Goal: Information Seeking & Learning: Learn about a topic

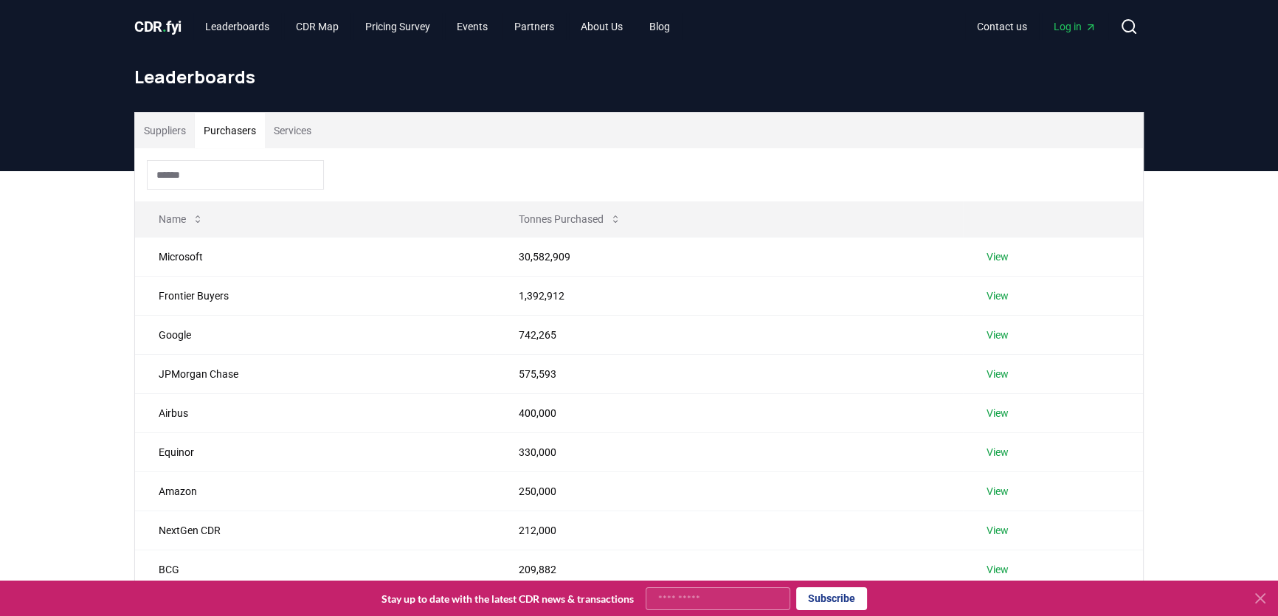
click at [231, 130] on button "Purchasers" at bounding box center [230, 130] width 70 height 35
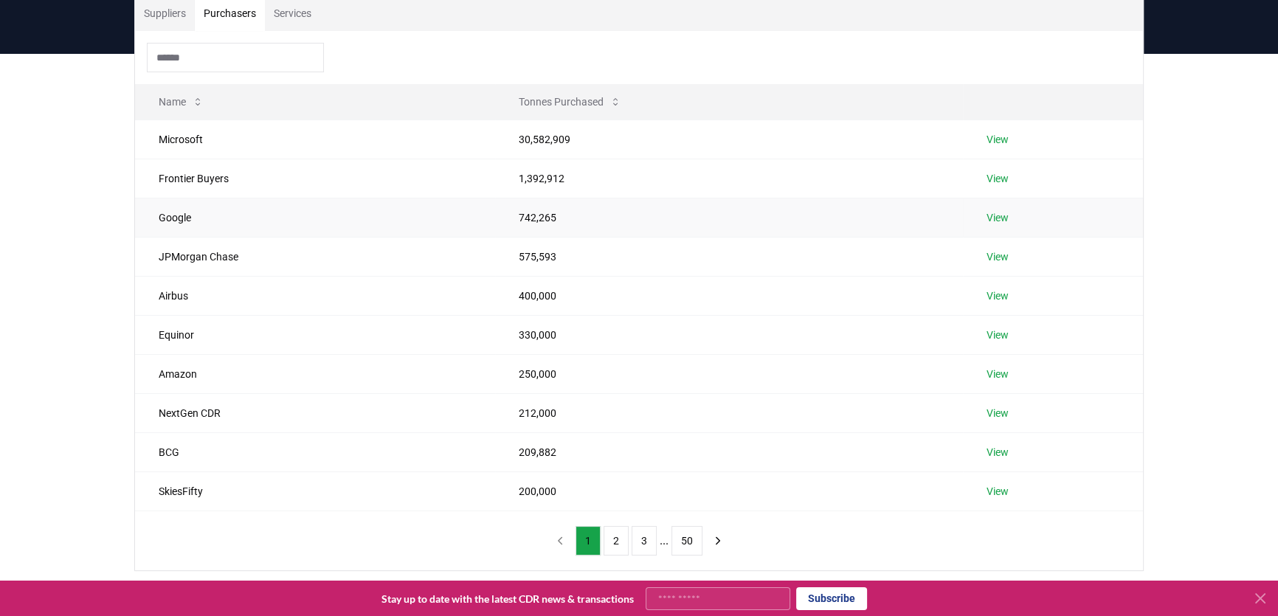
scroll to position [134, 0]
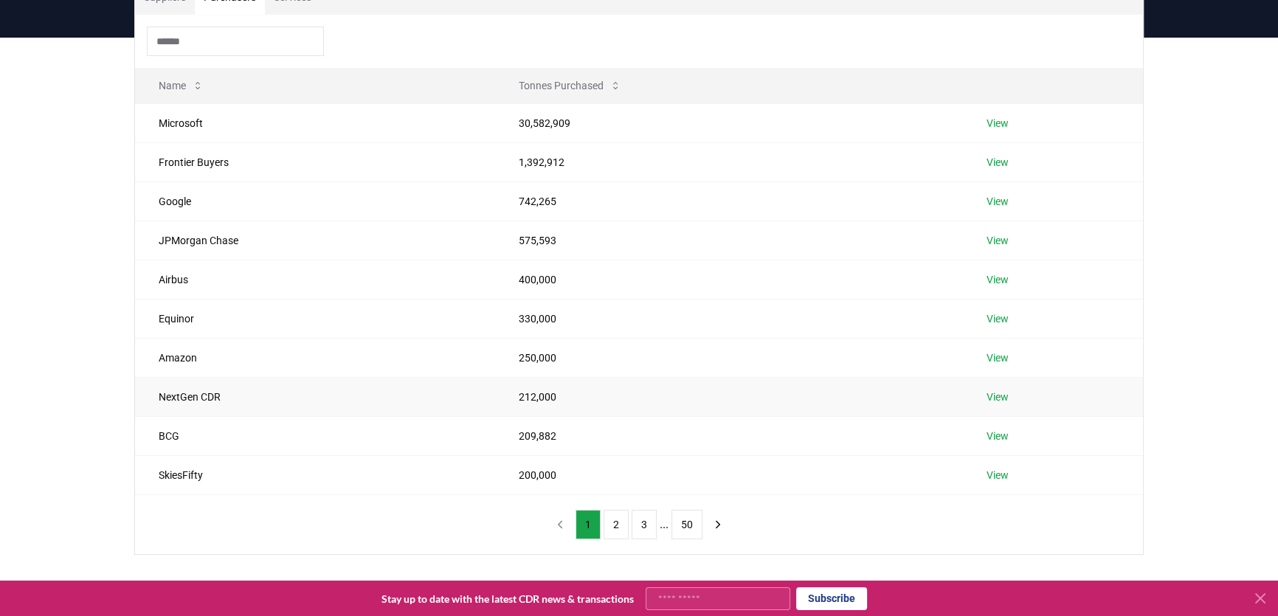
click at [157, 398] on td "NextGen CDR" at bounding box center [315, 396] width 360 height 39
drag, startPoint x: 162, startPoint y: 395, endPoint x: 243, endPoint y: 395, distance: 81.9
click at [243, 395] on td "NextGen CDR" at bounding box center [315, 396] width 360 height 39
drag, startPoint x: 160, startPoint y: 162, endPoint x: 232, endPoint y: 164, distance: 72.3
click at [232, 164] on td "Frontier Buyers" at bounding box center [315, 161] width 360 height 39
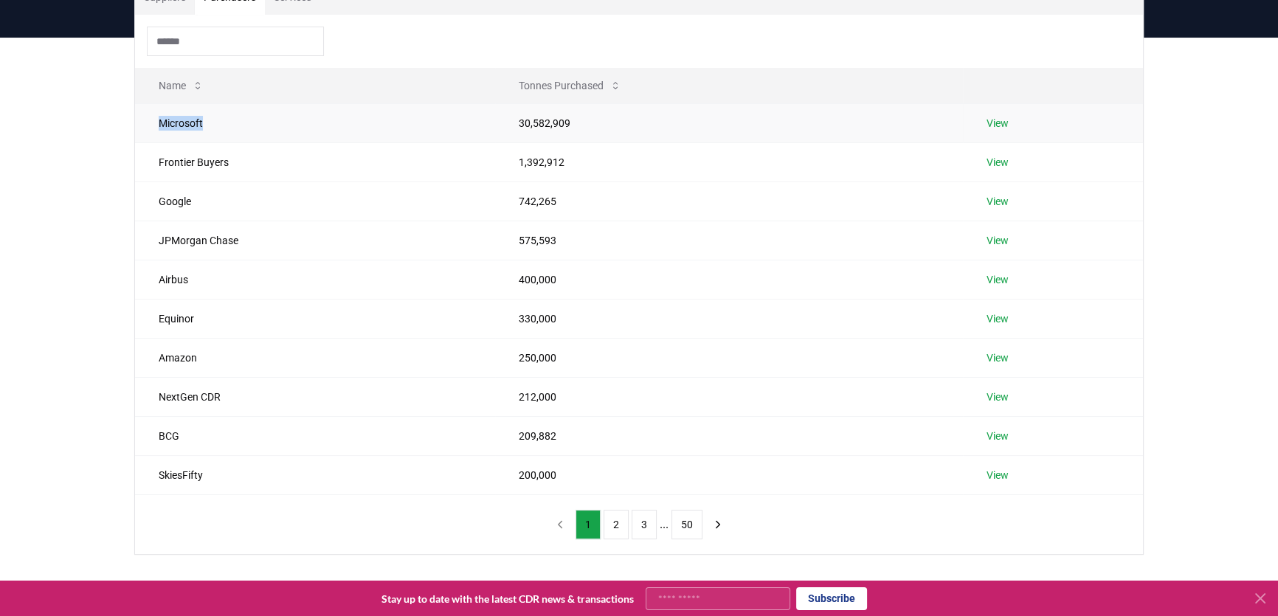
drag, startPoint x: 162, startPoint y: 119, endPoint x: 219, endPoint y: 126, distance: 57.3
click at [219, 126] on td "Microsoft" at bounding box center [315, 122] width 360 height 39
drag, startPoint x: 160, startPoint y: 198, endPoint x: 232, endPoint y: 199, distance: 71.6
click at [232, 199] on td "Google" at bounding box center [315, 200] width 360 height 39
drag, startPoint x: 162, startPoint y: 239, endPoint x: 246, endPoint y: 239, distance: 84.8
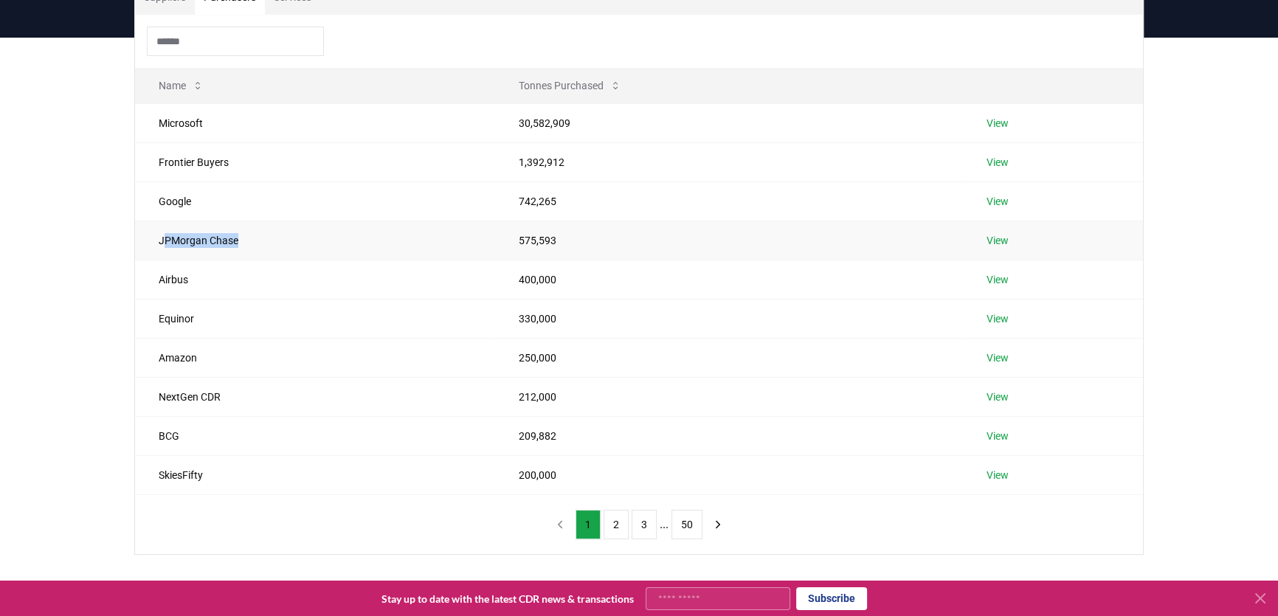
click at [246, 239] on td "JPMorgan Chase" at bounding box center [315, 240] width 360 height 39
click at [1005, 316] on link "View" at bounding box center [997, 318] width 22 height 15
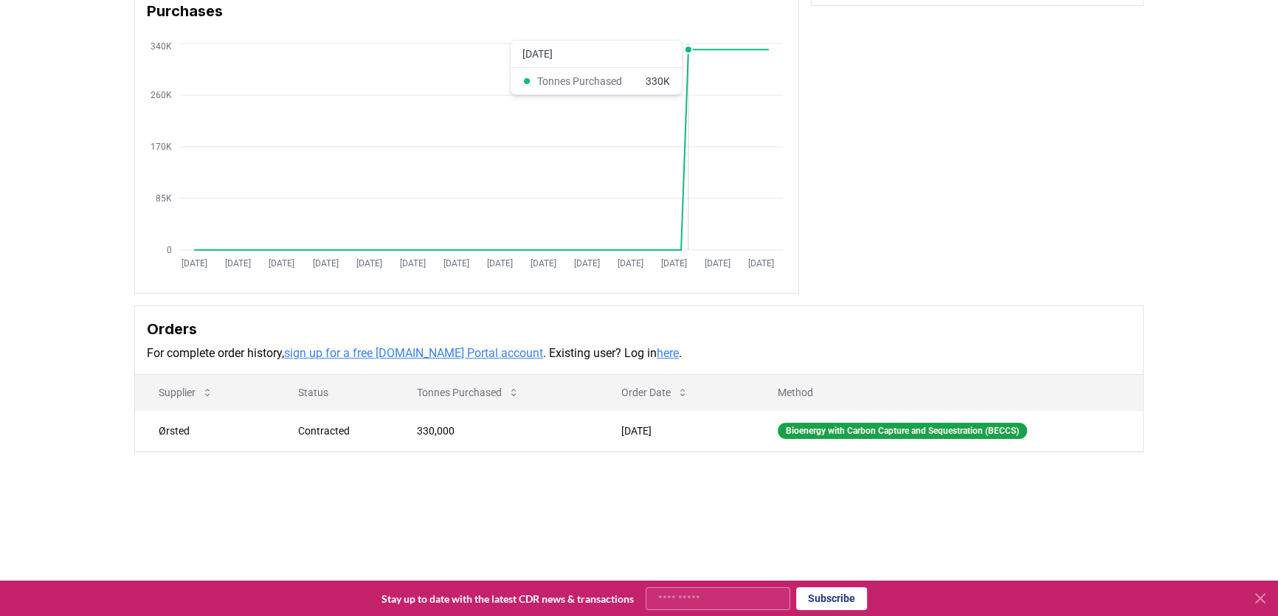
scroll to position [134, 0]
drag, startPoint x: 159, startPoint y: 428, endPoint x: 207, endPoint y: 426, distance: 48.7
click at [207, 426] on td "Ørsted" at bounding box center [204, 429] width 139 height 41
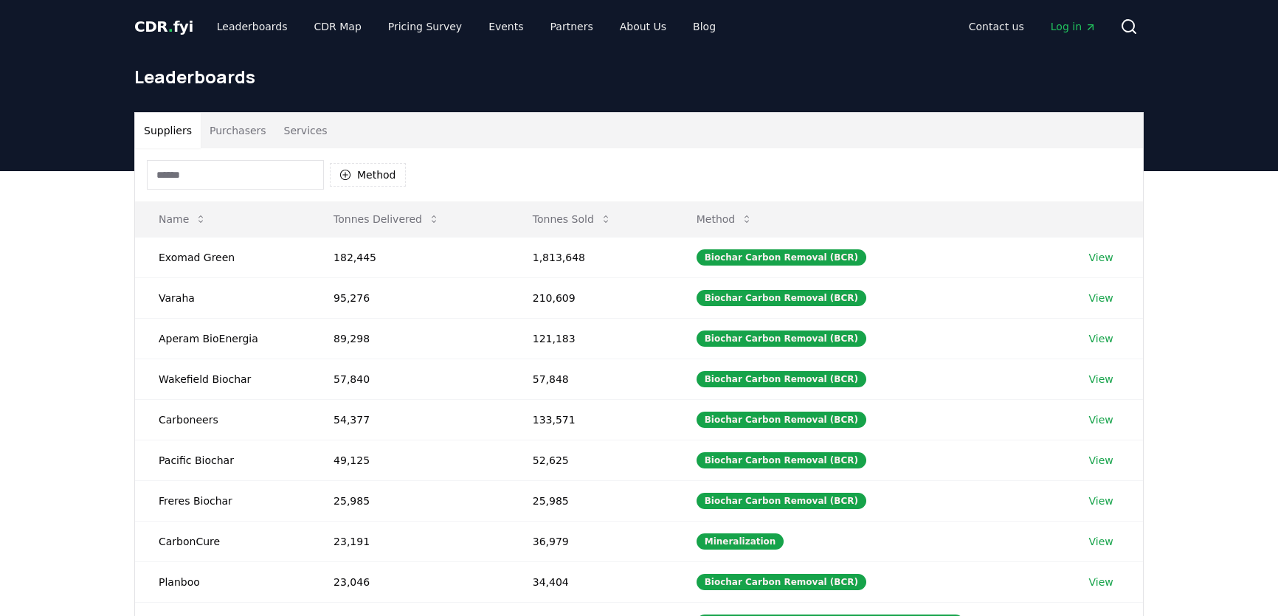
scroll to position [134, 0]
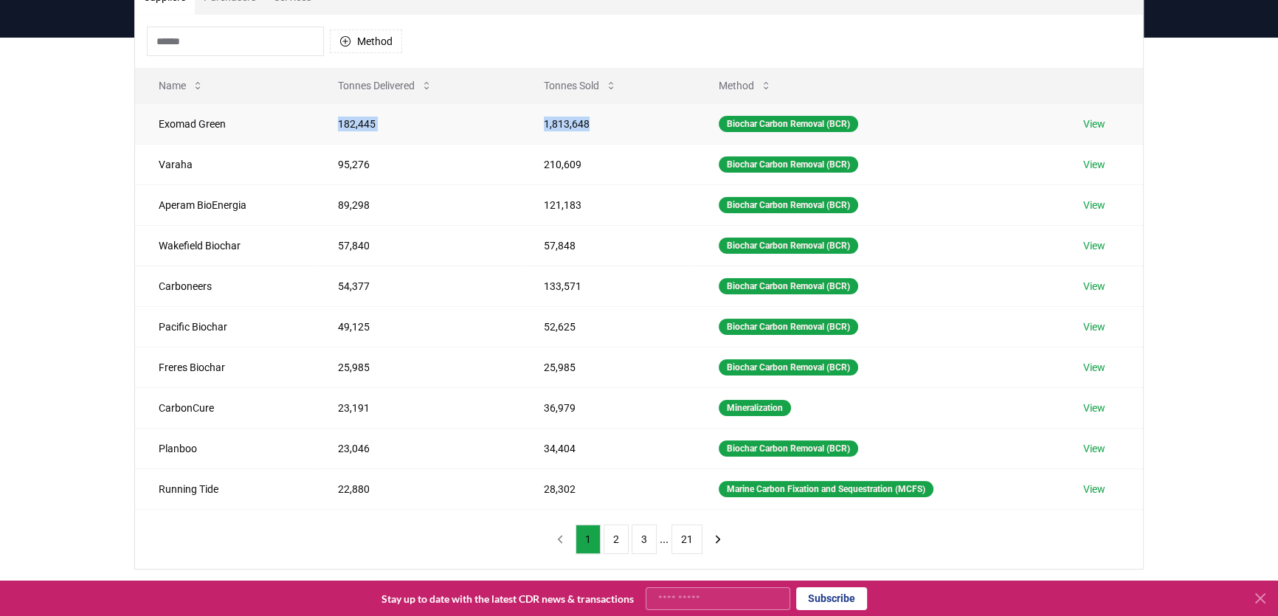
drag, startPoint x: 334, startPoint y: 123, endPoint x: 586, endPoint y: 123, distance: 252.3
click at [586, 123] on tr "Exomad Green 182,445 1,813,648 Biochar Carbon Removal (BCR) View" at bounding box center [639, 123] width 1008 height 41
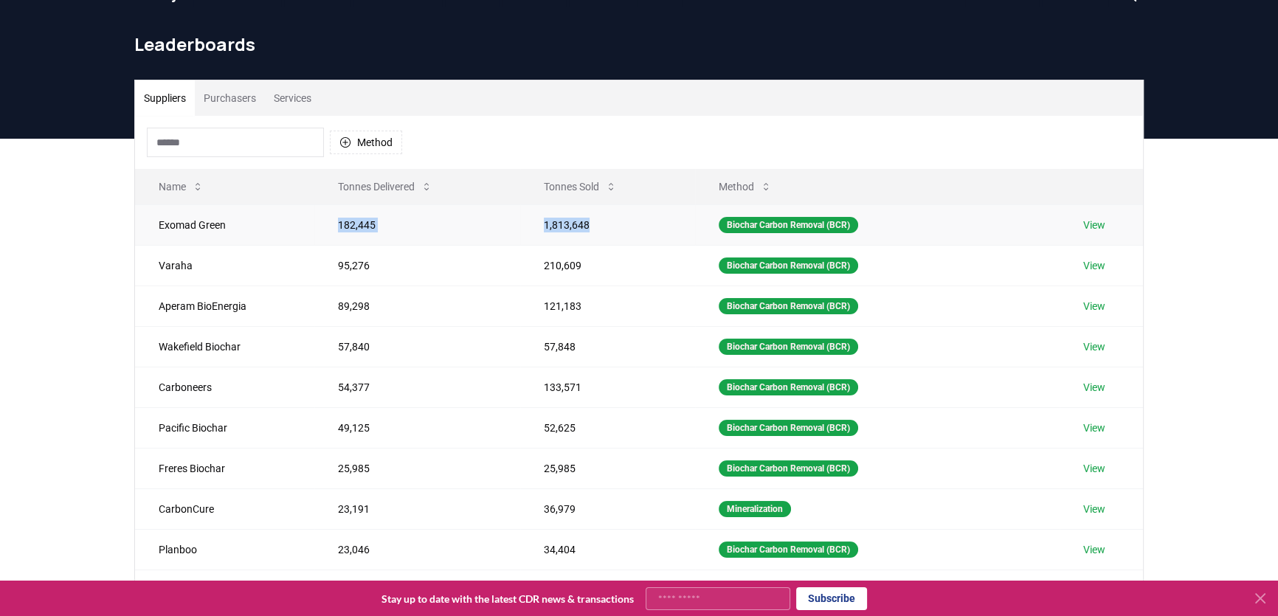
scroll to position [0, 0]
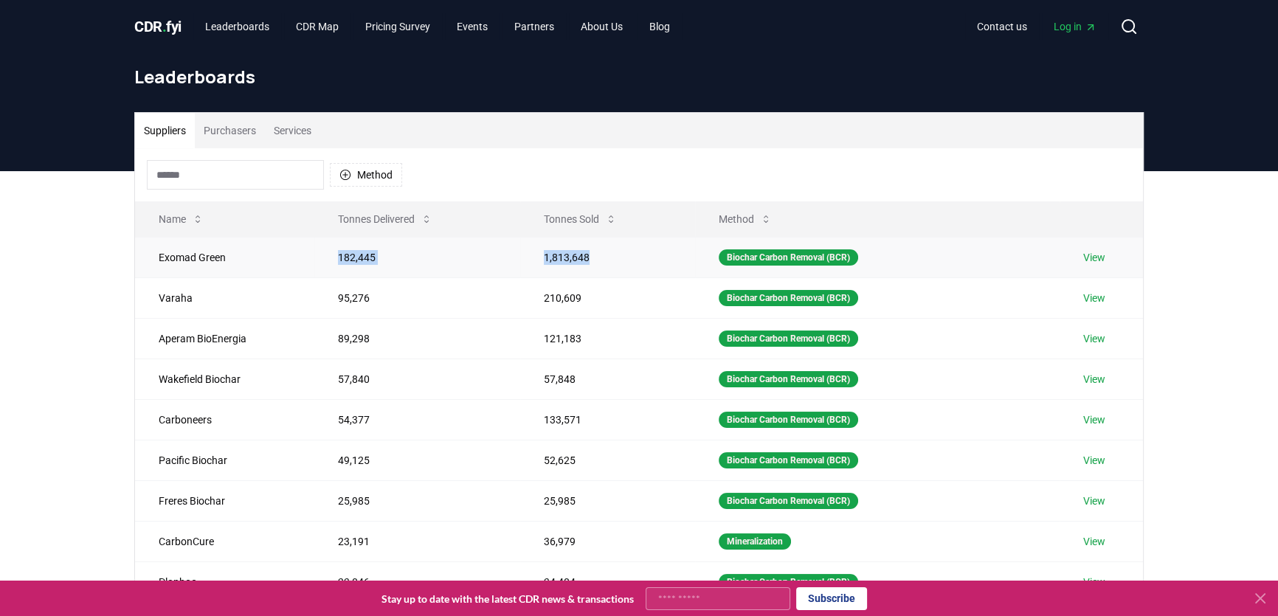
click at [337, 259] on td "182,445" at bounding box center [417, 257] width 206 height 41
click at [1099, 257] on link "View" at bounding box center [1094, 257] width 22 height 15
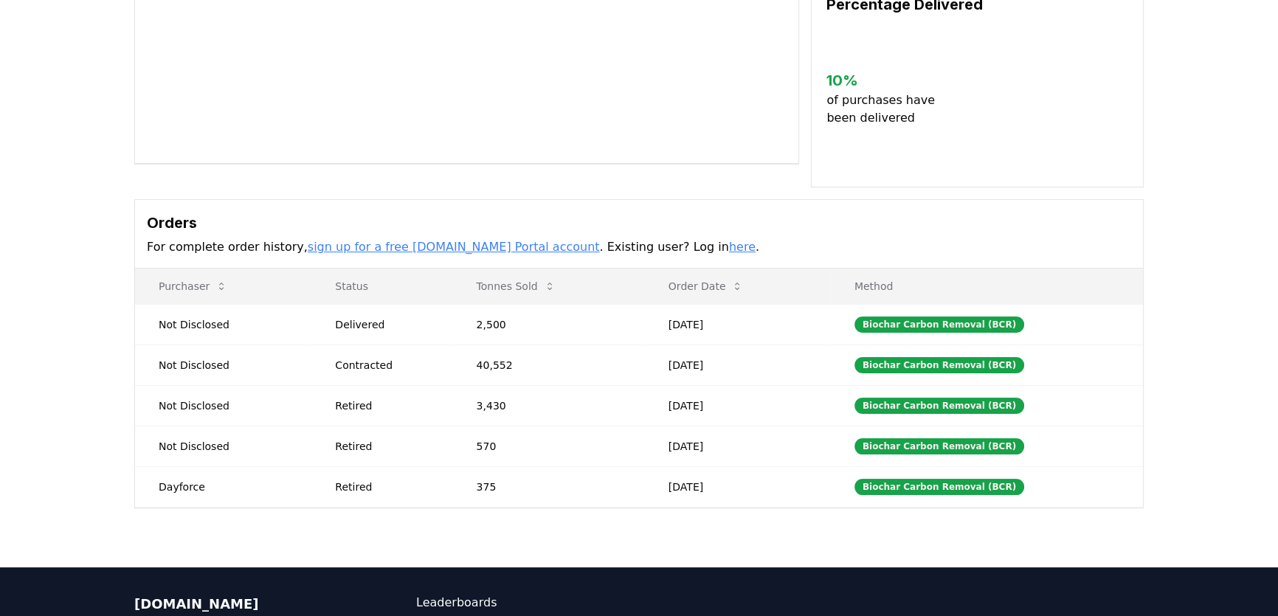
scroll to position [268, 0]
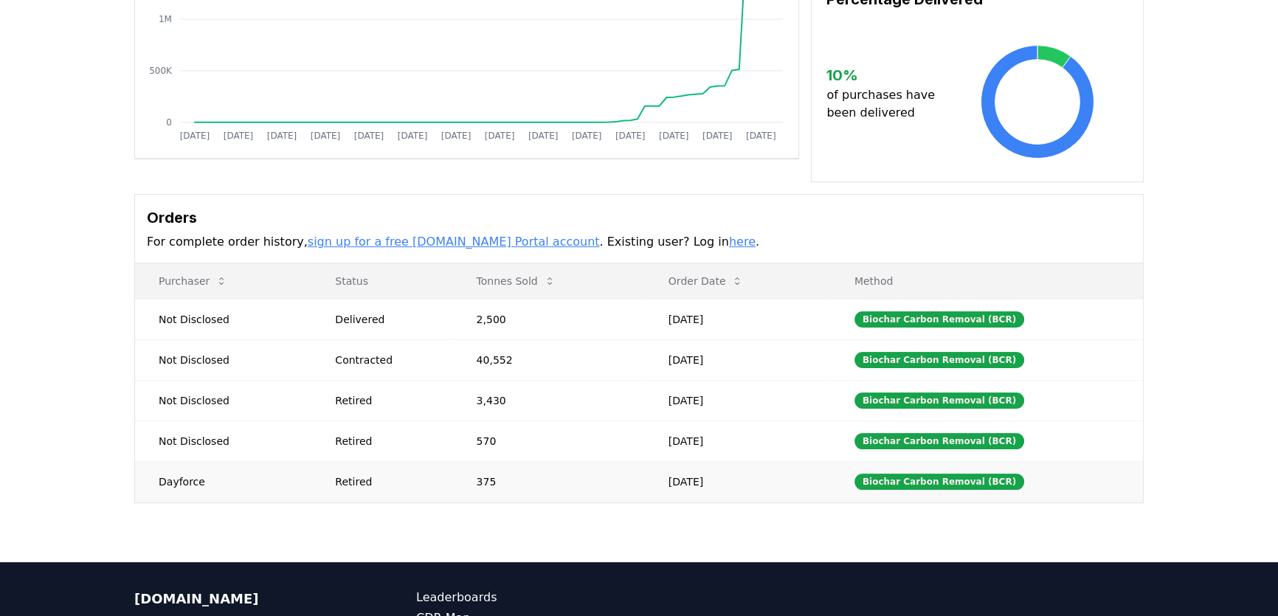
drag, startPoint x: 481, startPoint y: 479, endPoint x: 533, endPoint y: 479, distance: 52.4
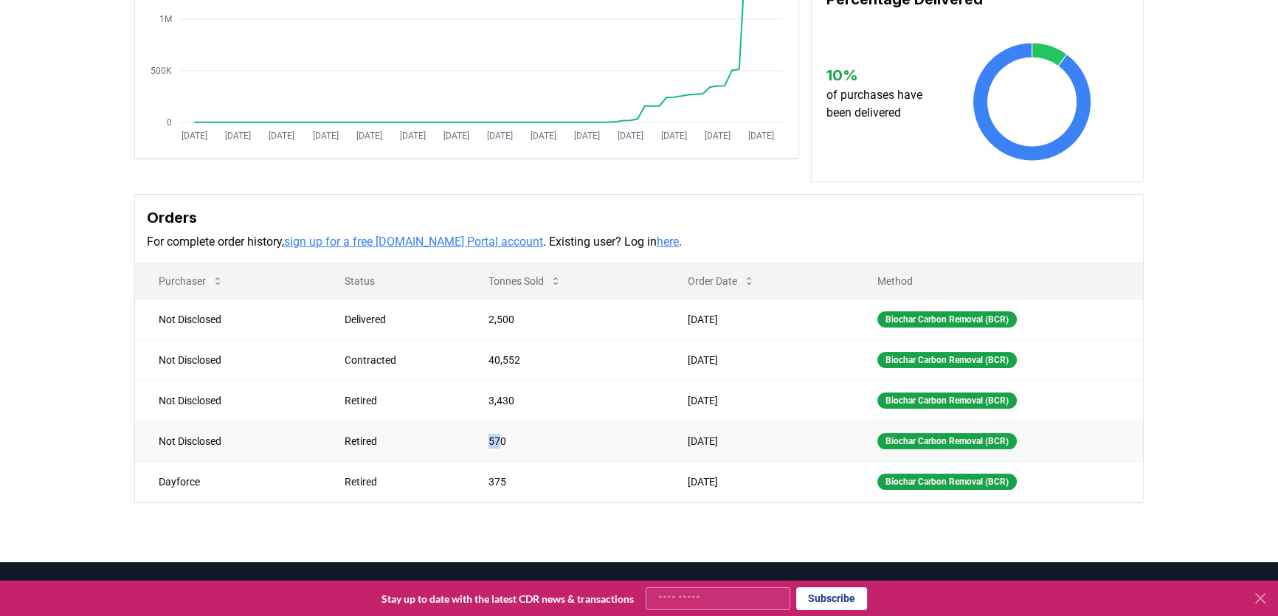
drag, startPoint x: 494, startPoint y: 441, endPoint x: 448, endPoint y: 441, distance: 46.5
click at [448, 441] on tr "Not Disclosed Retired 570 Jul 16, 2025 Biochar Carbon Removal (BCR)" at bounding box center [639, 440] width 1008 height 41
drag, startPoint x: 481, startPoint y: 399, endPoint x: 523, endPoint y: 398, distance: 42.1
click at [523, 398] on td "3,430" at bounding box center [564, 400] width 199 height 41
drag, startPoint x: 502, startPoint y: 355, endPoint x: 476, endPoint y: 356, distance: 25.8
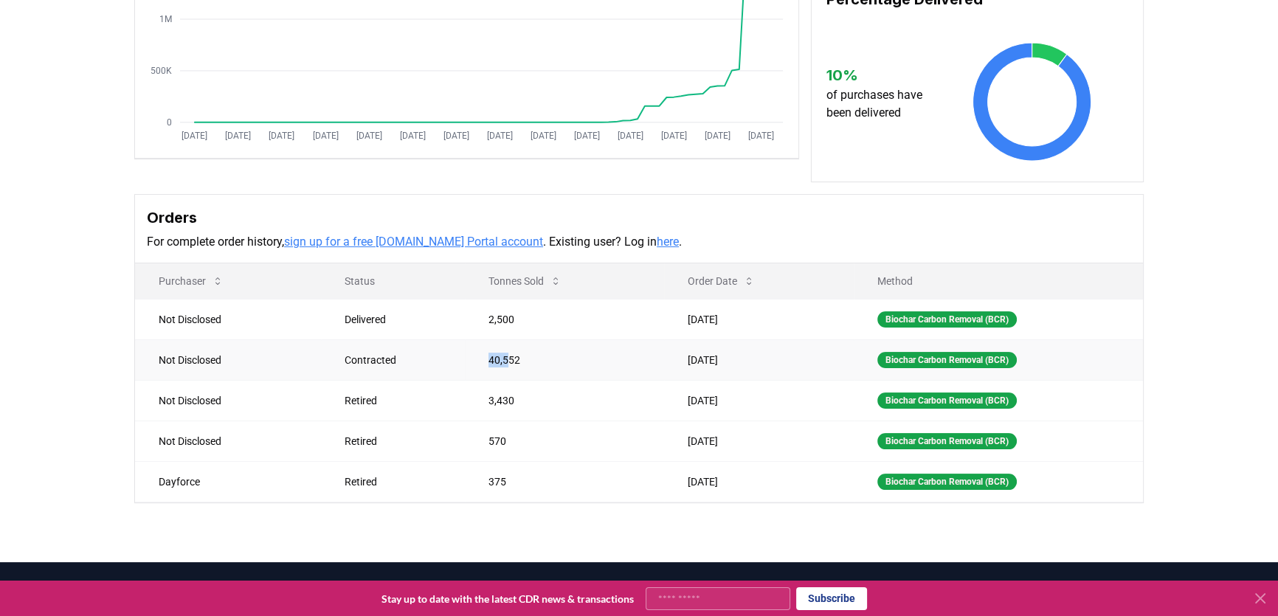
click at [476, 356] on td "40,552" at bounding box center [564, 359] width 199 height 41
drag, startPoint x: 483, startPoint y: 311, endPoint x: 527, endPoint y: 311, distance: 44.3
click at [527, 311] on td "2,500" at bounding box center [564, 319] width 199 height 41
drag, startPoint x: 510, startPoint y: 355, endPoint x: 460, endPoint y: 362, distance: 50.7
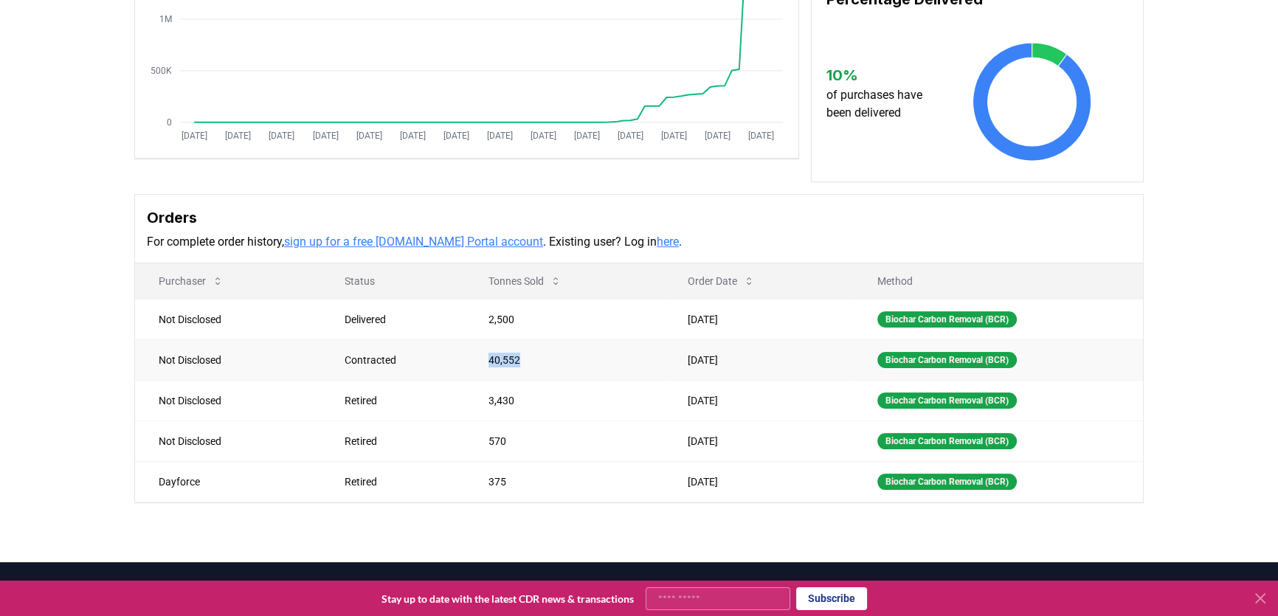
click at [465, 362] on td "40,552" at bounding box center [564, 359] width 199 height 41
drag, startPoint x: 479, startPoint y: 396, endPoint x: 505, endPoint y: 398, distance: 25.9
click at [505, 398] on td "3,430" at bounding box center [564, 400] width 199 height 41
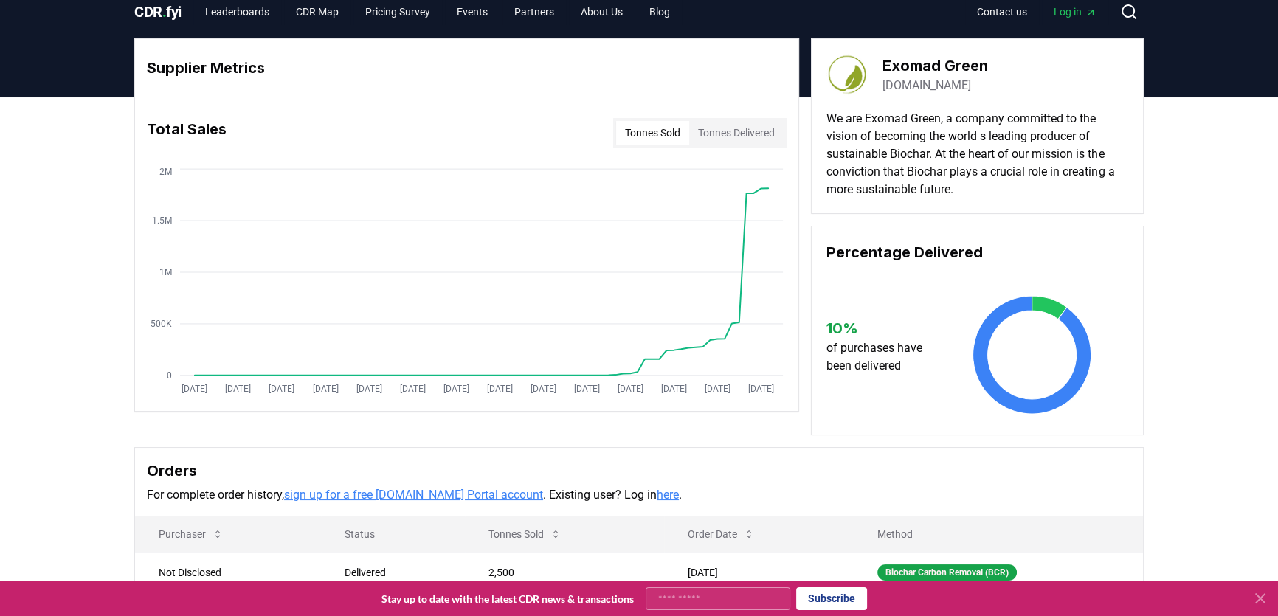
scroll to position [0, 0]
